Goal: Transaction & Acquisition: Purchase product/service

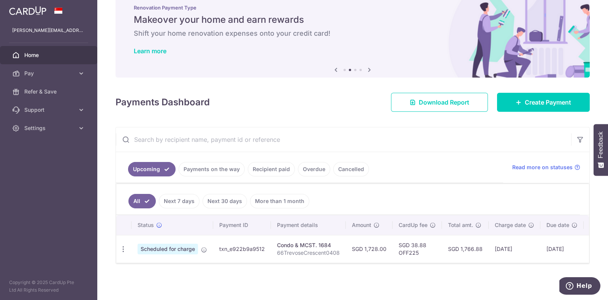
click at [261, 167] on link "Recipient paid" at bounding box center [271, 169] width 47 height 14
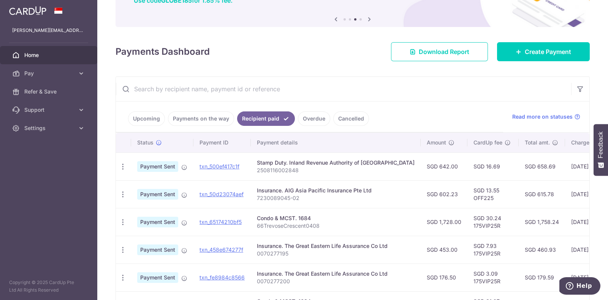
scroll to position [85, 0]
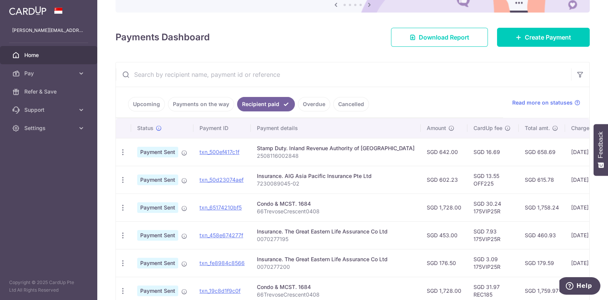
click at [321, 103] on link "Overdue" at bounding box center [314, 104] width 32 height 14
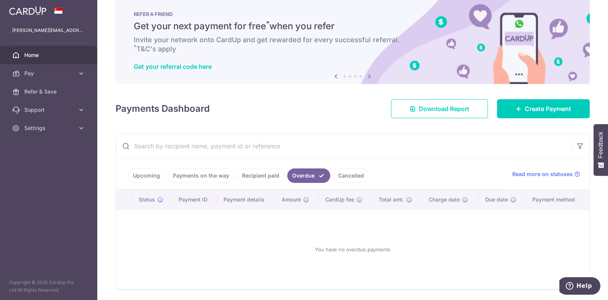
scroll to position [38, 0]
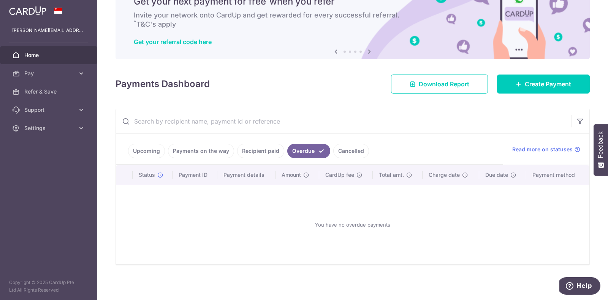
click at [357, 144] on link "Cancelled" at bounding box center [351, 151] width 36 height 14
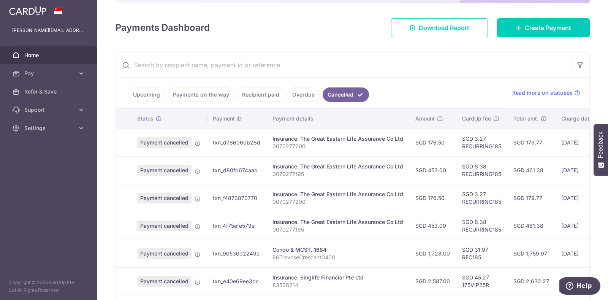
scroll to position [92, 0]
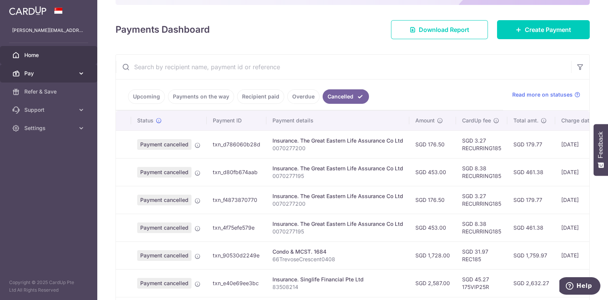
click at [82, 74] on icon at bounding box center [81, 74] width 8 height 8
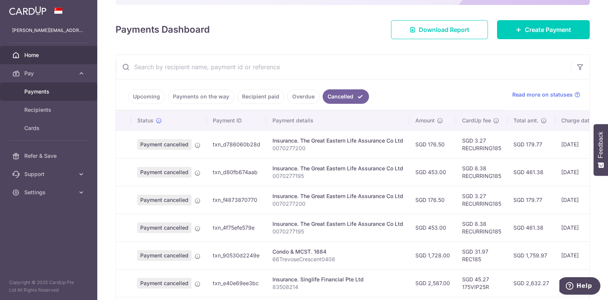
click at [44, 90] on span "Payments" at bounding box center [49, 92] width 50 height 8
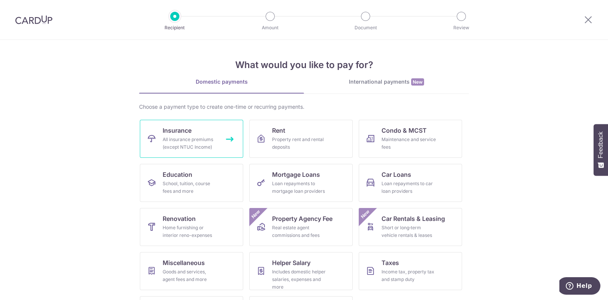
click at [189, 135] on link "Insurance All insurance premiums (except NTUC Income)" at bounding box center [191, 139] width 103 height 38
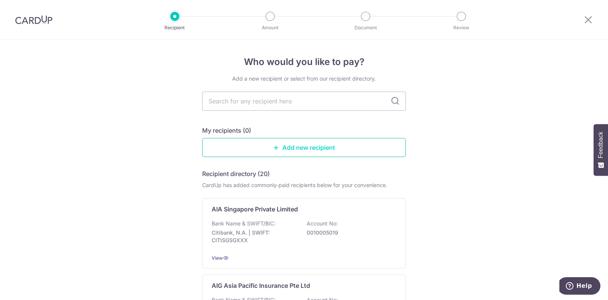
click at [305, 147] on link "Add new recipient" at bounding box center [304, 147] width 204 height 19
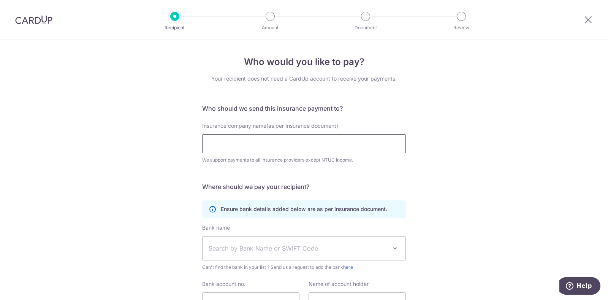
click at [352, 145] on input "Insurance company name(as per Insurance document)" at bounding box center [304, 143] width 204 height 19
type input "Singapore Life Limited"
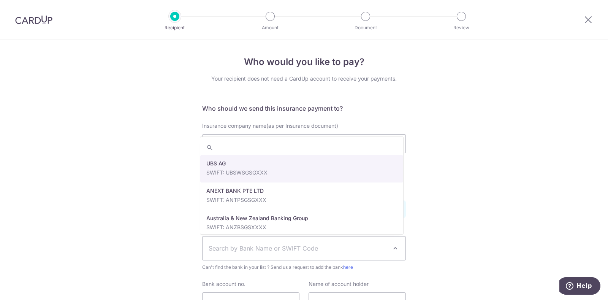
click at [392, 248] on span at bounding box center [394, 247] width 9 height 9
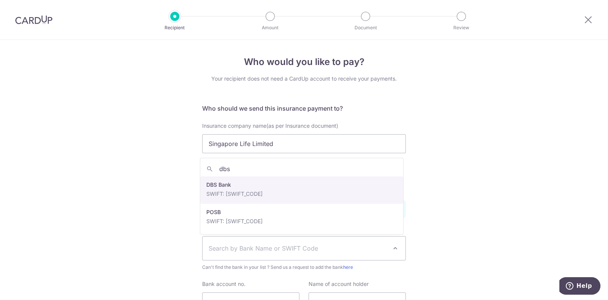
type input "dbs"
select select "6"
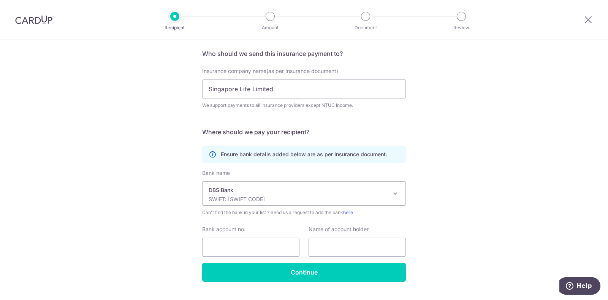
scroll to position [68, 0]
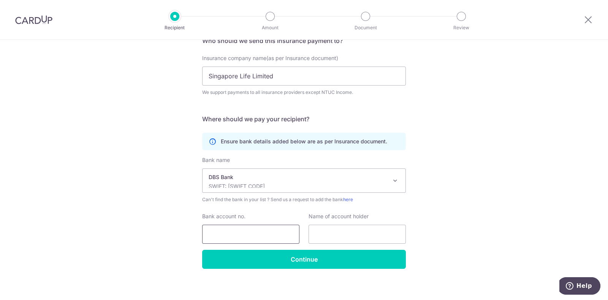
click at [232, 237] on input "Bank account no." at bounding box center [250, 233] width 97 height 19
type input "0039585950"
click at [321, 234] on input "text" at bounding box center [356, 233] width 97 height 19
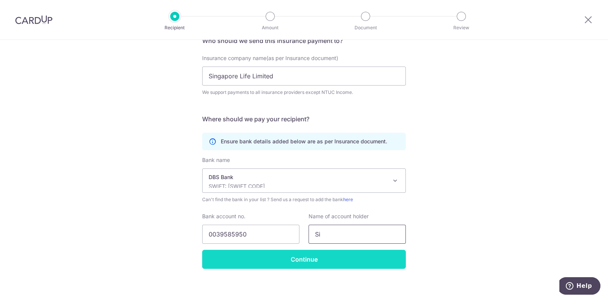
type input "Singapore Life Limited"
click at [342, 261] on input "Continue" at bounding box center [304, 259] width 204 height 19
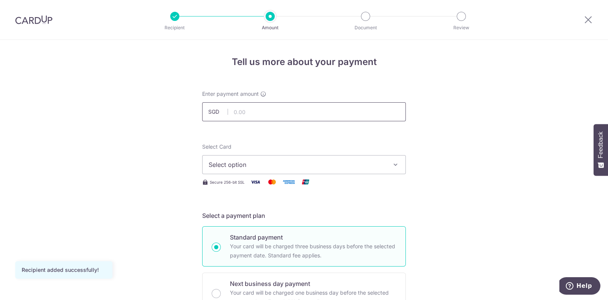
click at [311, 111] on input "text" at bounding box center [304, 111] width 204 height 19
type input "2,587.00"
click at [338, 166] on span "Select option" at bounding box center [297, 164] width 177 height 9
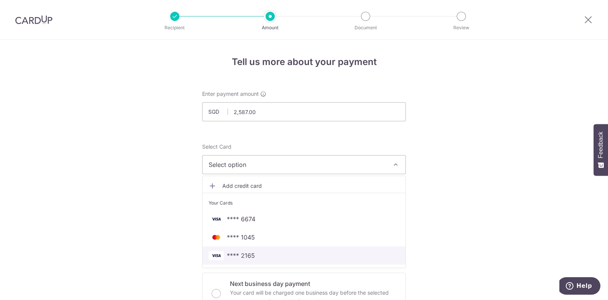
click at [249, 253] on span "**** 2165" at bounding box center [241, 255] width 28 height 9
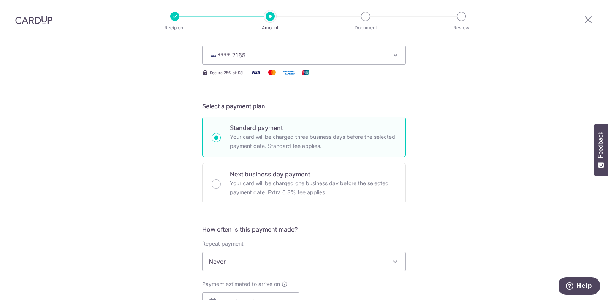
scroll to position [178, 0]
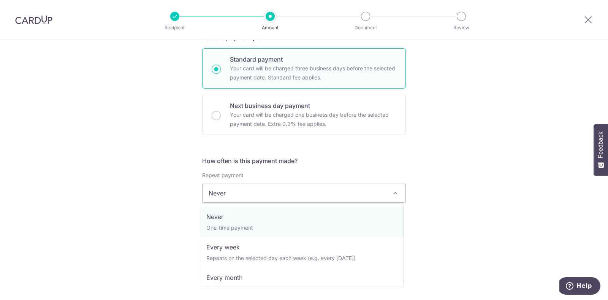
click at [385, 191] on span "Never" at bounding box center [303, 193] width 203 height 18
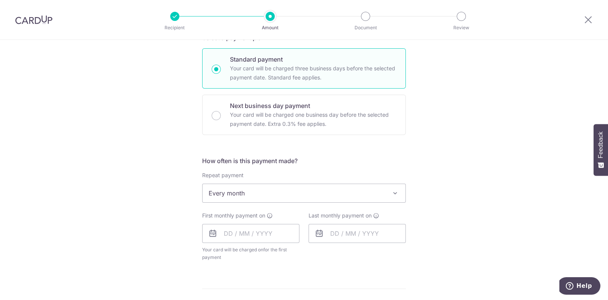
select select "3"
click at [209, 235] on icon at bounding box center [212, 233] width 9 height 9
click at [224, 234] on input "text" at bounding box center [250, 233] width 97 height 19
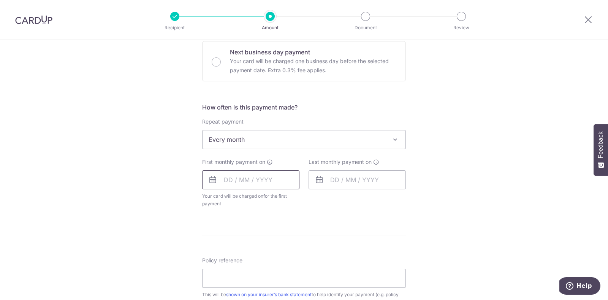
scroll to position [260, 0]
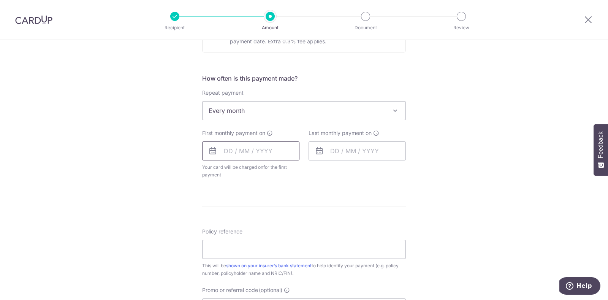
click at [215, 153] on input "text" at bounding box center [250, 150] width 97 height 19
click at [210, 151] on icon at bounding box center [212, 150] width 9 height 9
click at [218, 150] on input "text" at bounding box center [250, 150] width 97 height 19
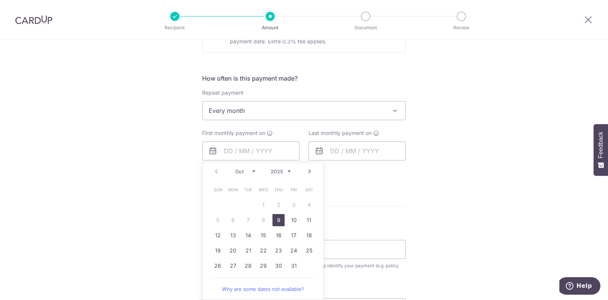
click at [275, 219] on link "9" at bounding box center [278, 220] width 12 height 12
type input "[DATE]"
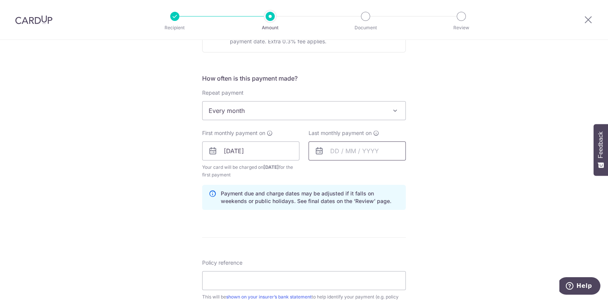
click at [336, 151] on input "text" at bounding box center [356, 150] width 97 height 19
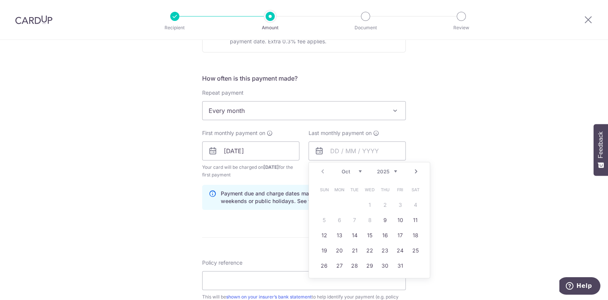
click at [359, 172] on select "Oct Nov Dec" at bounding box center [351, 171] width 20 height 6
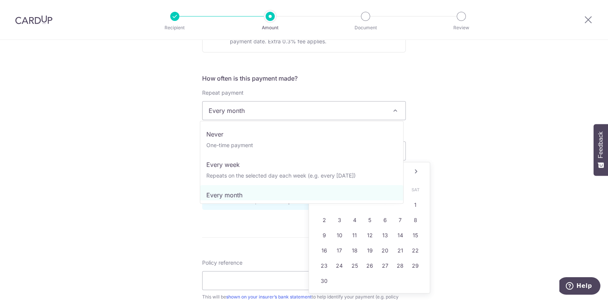
click at [397, 107] on span at bounding box center [394, 110] width 9 height 9
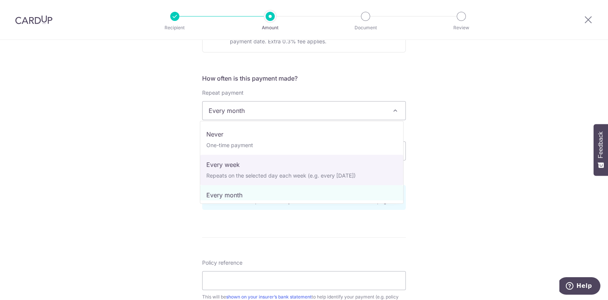
select select "2"
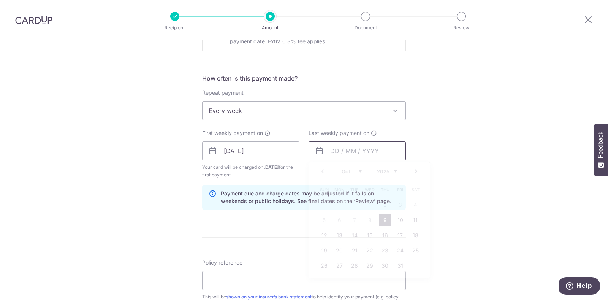
click at [330, 148] on input "text" at bounding box center [356, 150] width 97 height 19
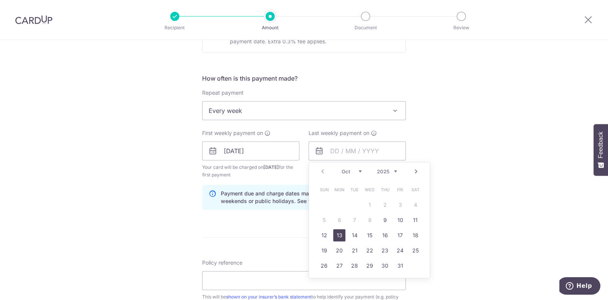
click at [336, 234] on link "13" at bounding box center [339, 235] width 12 height 12
type input "13/10/2025"
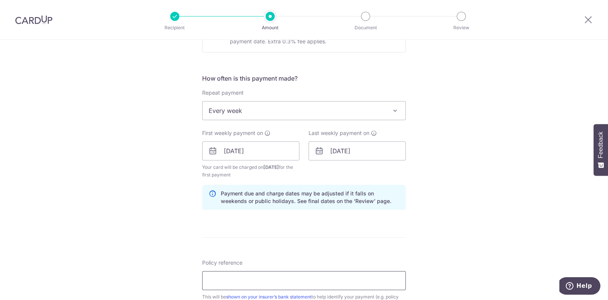
click at [288, 278] on input "Policy reference" at bounding box center [304, 280] width 204 height 19
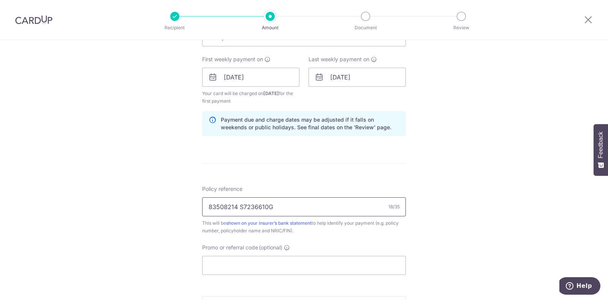
scroll to position [338, 0]
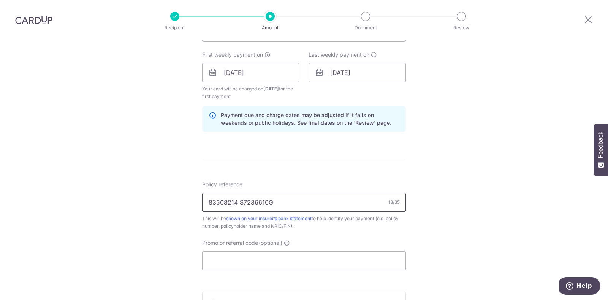
click at [236, 205] on input "83508214 S7236610G" at bounding box center [304, 202] width 204 height 19
type input "83508214 [PERSON_NAME] Pin S7236610G"
click at [235, 256] on input "Promo or referral code (optional)" at bounding box center [304, 260] width 204 height 19
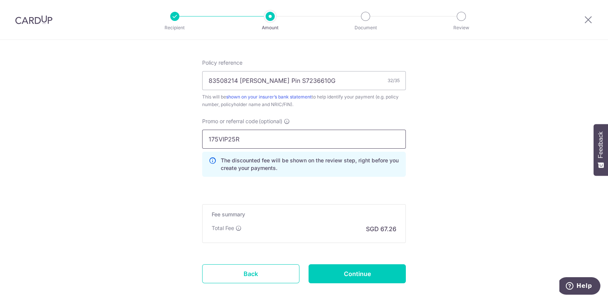
scroll to position [473, 0]
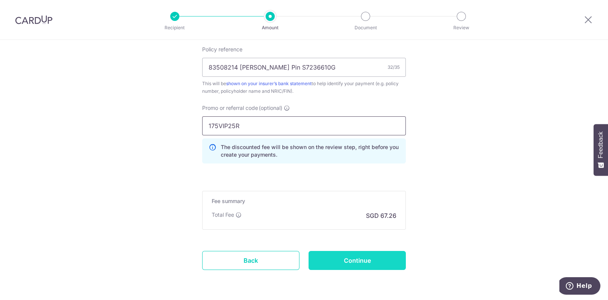
type input "175VIP25R"
click at [360, 262] on input "Continue" at bounding box center [356, 260] width 97 height 19
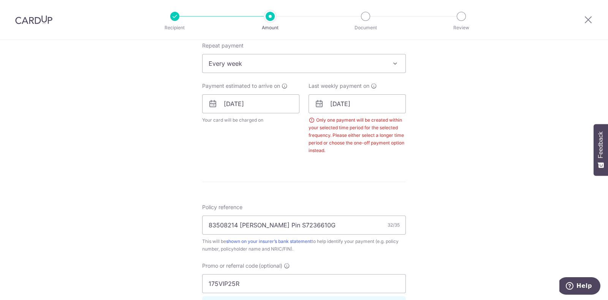
scroll to position [302, 0]
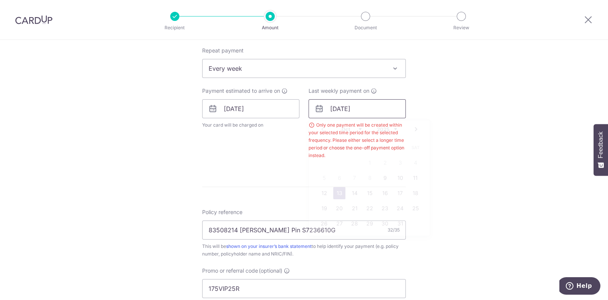
click at [333, 110] on input "[DATE]" at bounding box center [356, 108] width 97 height 19
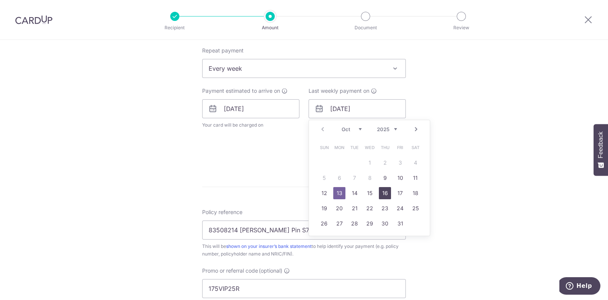
click at [379, 193] on link "16" at bounding box center [385, 193] width 12 height 12
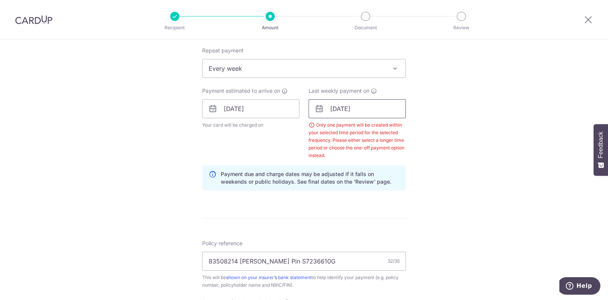
click at [359, 107] on input "[DATE]" at bounding box center [356, 108] width 97 height 19
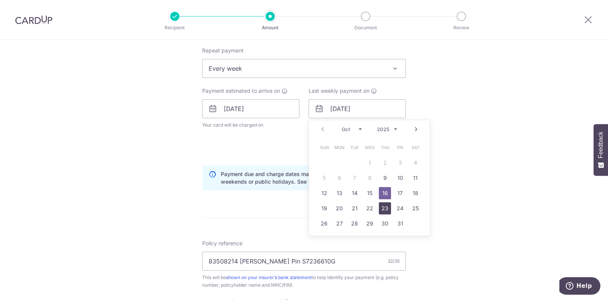
click at [383, 205] on link "23" at bounding box center [385, 208] width 12 height 12
type input "[DATE]"
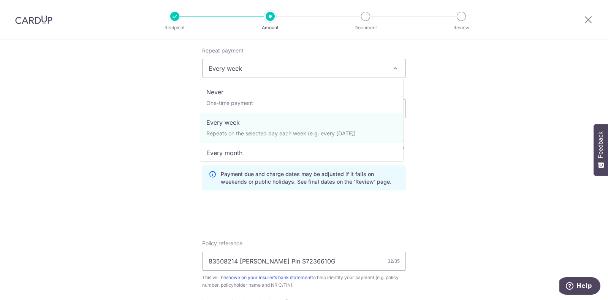
click at [390, 68] on span at bounding box center [394, 68] width 9 height 9
click at [387, 69] on span "Every week" at bounding box center [303, 68] width 203 height 18
select select "3"
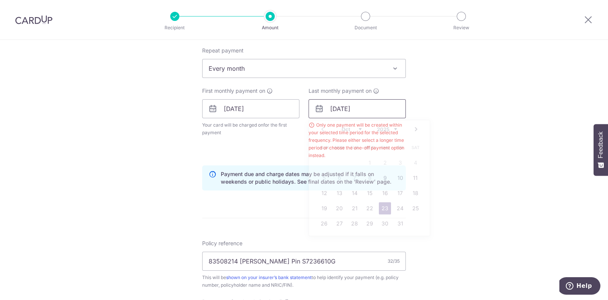
click at [338, 109] on input "23/10/2025" at bounding box center [356, 108] width 97 height 19
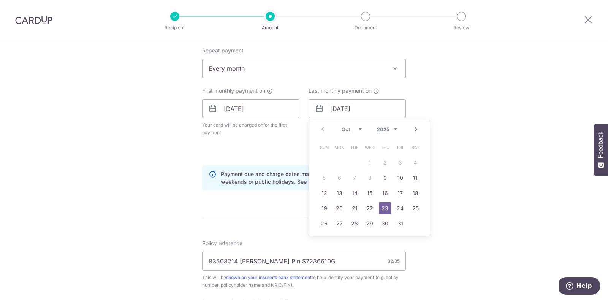
click at [357, 129] on select "Oct Nov Dec" at bounding box center [351, 129] width 20 height 6
click at [322, 193] on link "9" at bounding box center [324, 193] width 12 height 12
type input "09/11/2025"
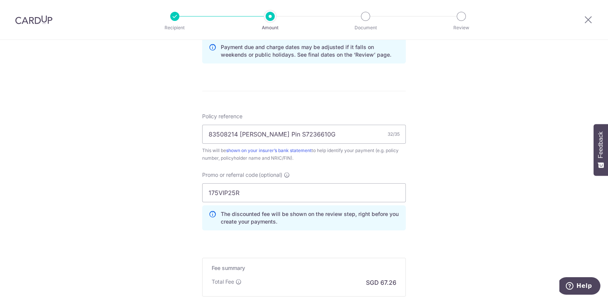
scroll to position [501, 0]
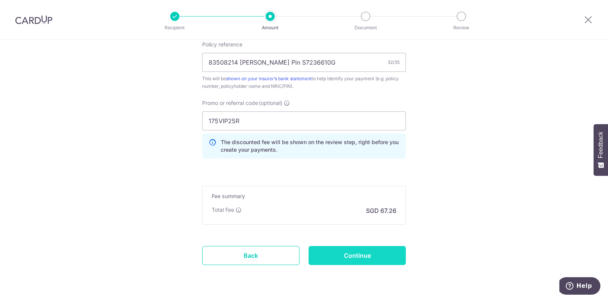
click at [382, 252] on input "Continue" at bounding box center [356, 255] width 97 height 19
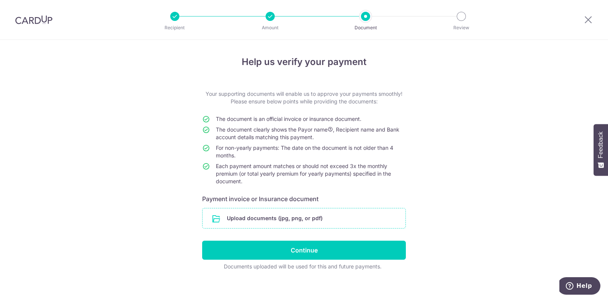
click at [361, 217] on input "file" at bounding box center [303, 218] width 203 height 20
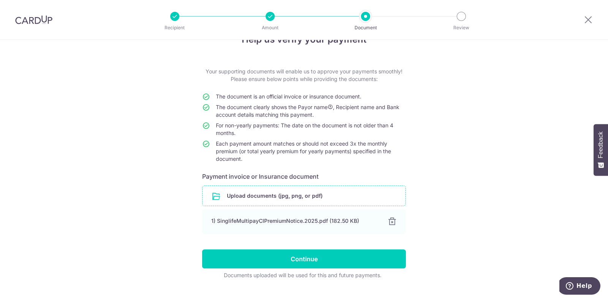
scroll to position [32, 0]
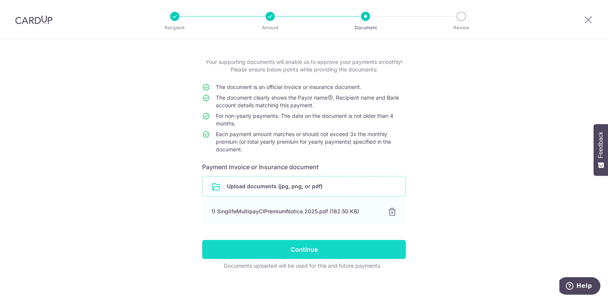
click at [322, 249] on input "Continue" at bounding box center [304, 249] width 204 height 19
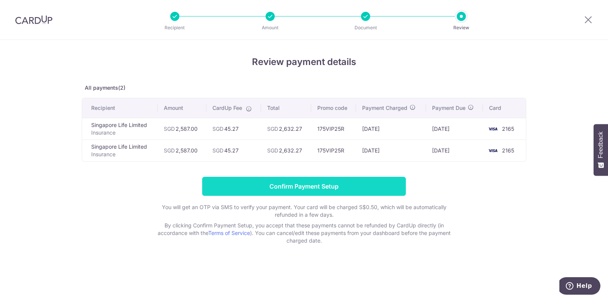
click at [318, 187] on input "Confirm Payment Setup" at bounding box center [304, 186] width 204 height 19
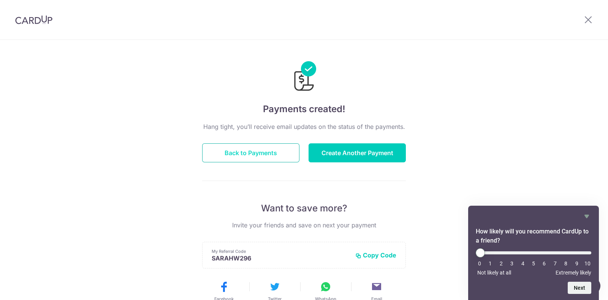
click at [269, 153] on button "Back to Payments" at bounding box center [250, 152] width 97 height 19
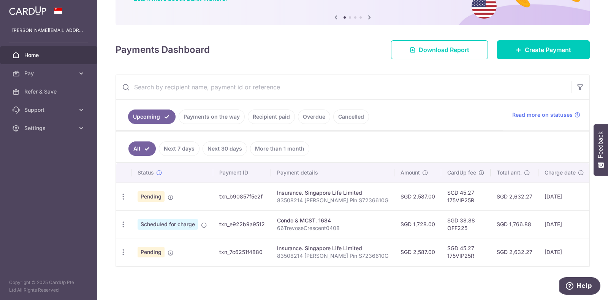
scroll to position [76, 0]
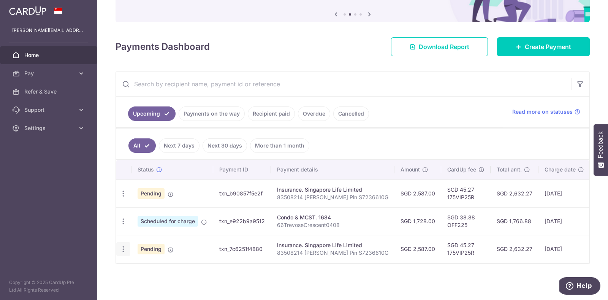
click at [118, 247] on div "Update payment Cancel payment" at bounding box center [123, 249] width 14 height 14
click at [123, 248] on icon "button" at bounding box center [123, 249] width 8 height 8
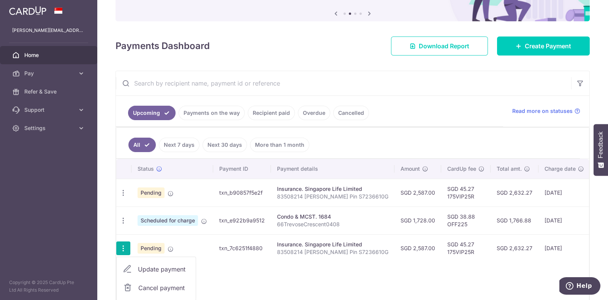
click at [144, 268] on span "Update payment" at bounding box center [164, 268] width 52 height 9
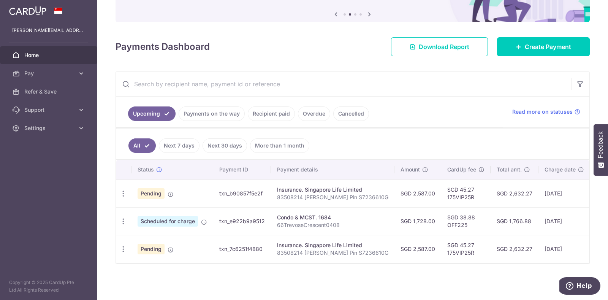
radio input "true"
type input "2,587.00"
type input "09/11/2025"
type input "83508214 [PERSON_NAME] Pin S7236610G"
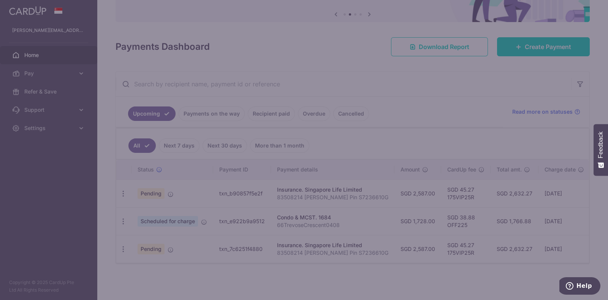
type input "175VIP25R"
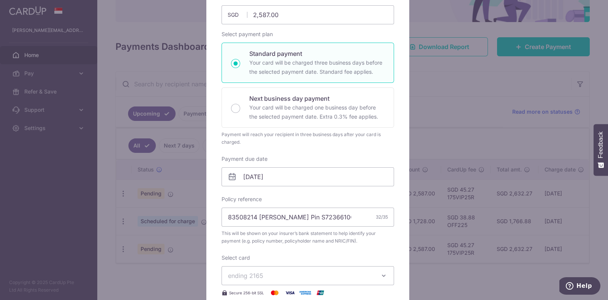
scroll to position [108, 0]
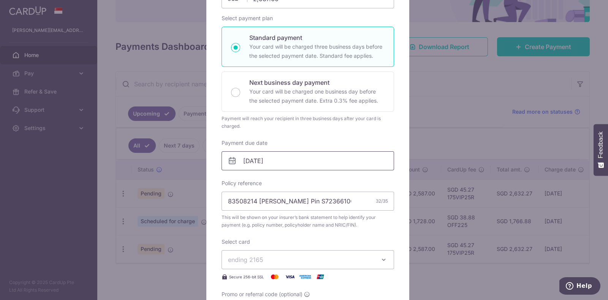
click at [289, 158] on input "09/11/2025" at bounding box center [307, 160] width 172 height 19
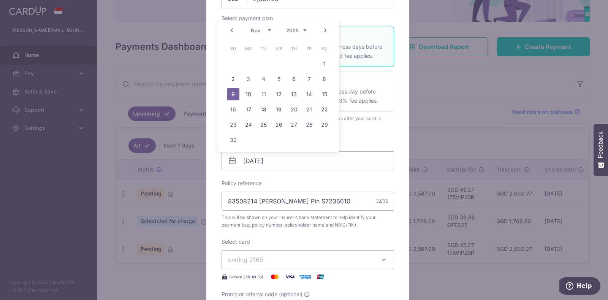
click at [270, 32] on select "Oct Nov Dec" at bounding box center [261, 30] width 20 height 6
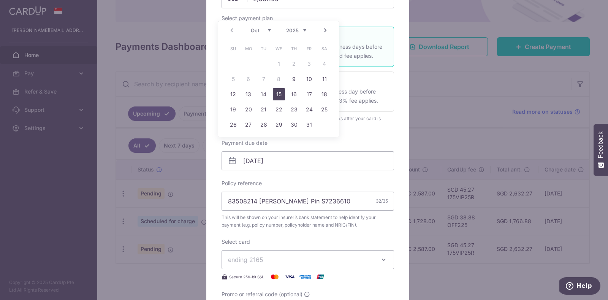
click at [280, 94] on link "15" at bounding box center [279, 94] width 12 height 12
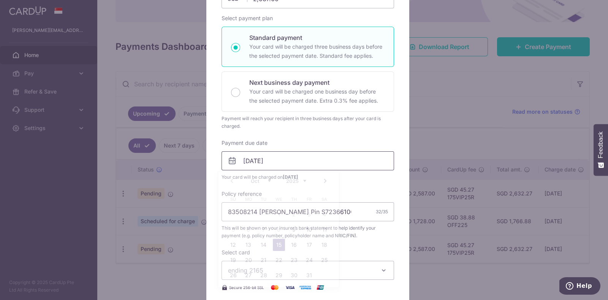
click at [264, 160] on input "15/10/2025" at bounding box center [307, 160] width 172 height 19
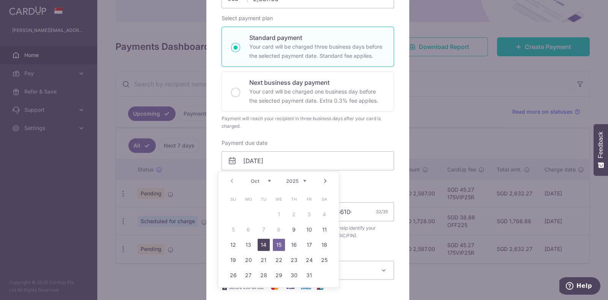
click at [262, 243] on link "14" at bounding box center [264, 245] width 12 height 12
type input "[DATE]"
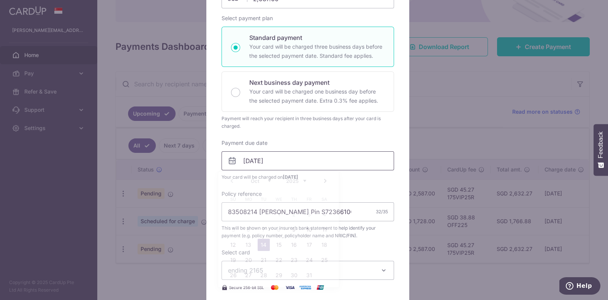
click at [272, 158] on input "[DATE]" at bounding box center [307, 160] width 172 height 19
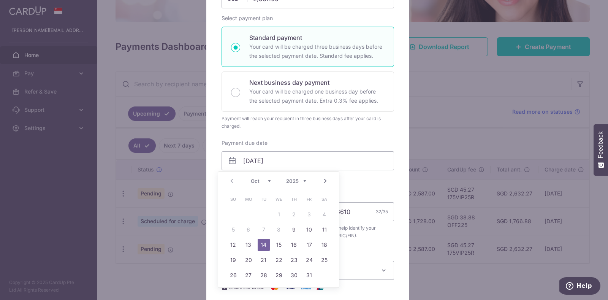
click at [441, 129] on div "Edit payment By clicking apply, you will make changes to all payments to Singap…" at bounding box center [304, 150] width 608 height 300
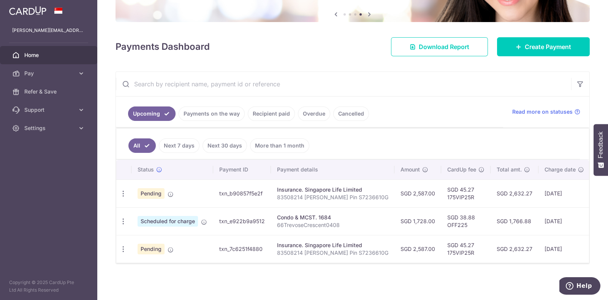
click at [154, 248] on span "Pending" at bounding box center [150, 248] width 27 height 11
click at [125, 247] on icon "button" at bounding box center [123, 249] width 8 height 8
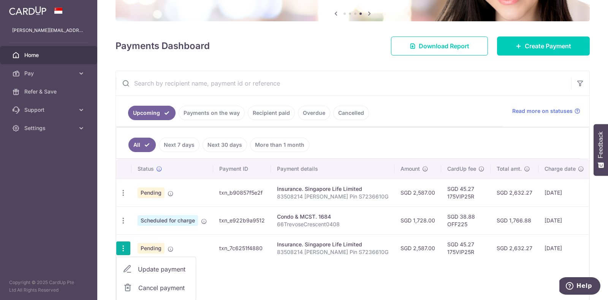
click at [139, 264] on span "Update payment" at bounding box center [164, 268] width 52 height 9
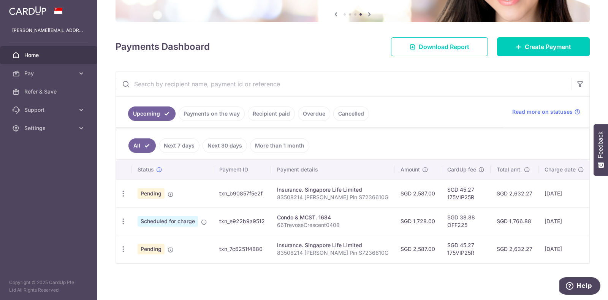
radio input "true"
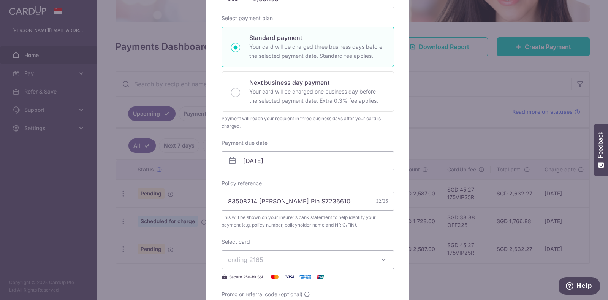
scroll to position [0, 0]
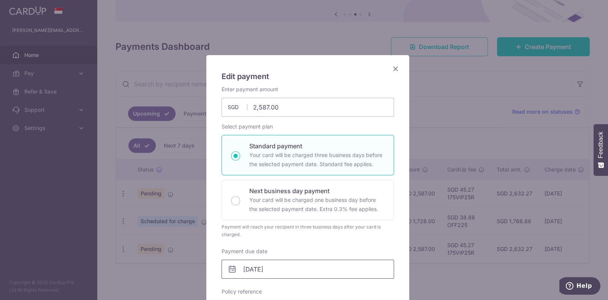
click at [242, 272] on input "09/11/2025" at bounding box center [307, 268] width 172 height 19
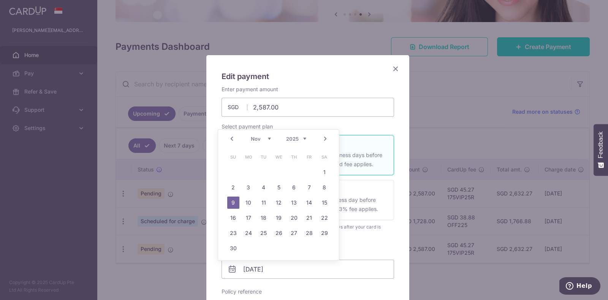
click at [268, 139] on select "Oct Nov Dec" at bounding box center [261, 139] width 20 height 6
click at [263, 202] on link "14" at bounding box center [264, 202] width 12 height 12
type input "[DATE]"
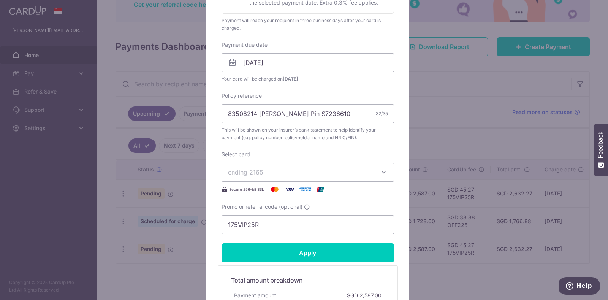
scroll to position [229, 0]
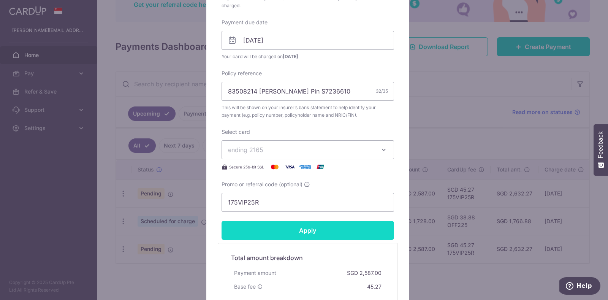
click at [323, 228] on input "Apply" at bounding box center [307, 230] width 172 height 19
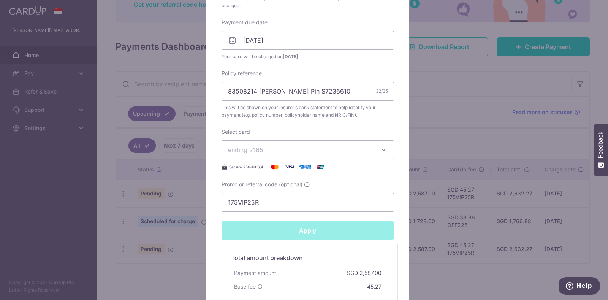
type input "Successfully Applied"
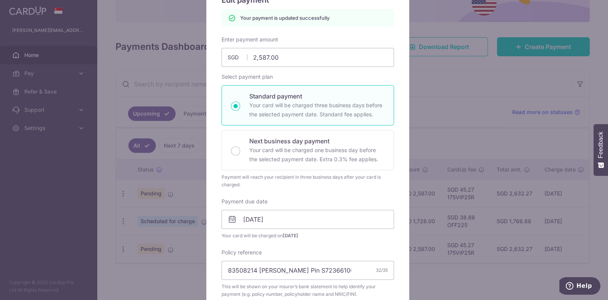
scroll to position [0, 0]
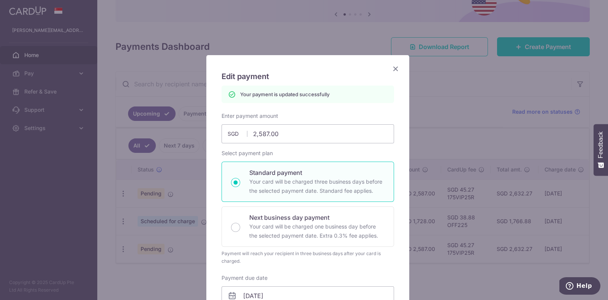
click at [391, 68] on icon "Close" at bounding box center [395, 68] width 9 height 9
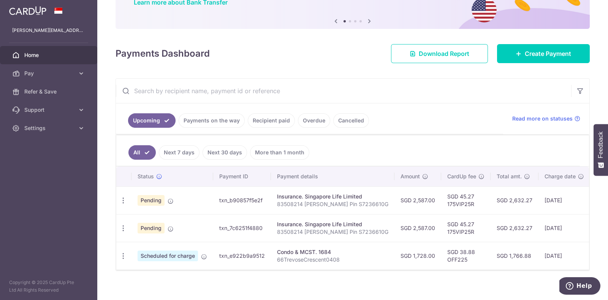
scroll to position [73, 0]
